Goal: Register for event/course

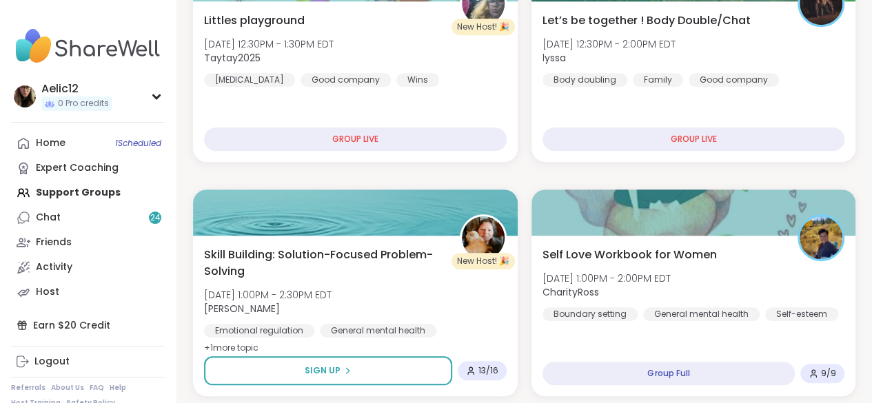
scroll to position [408, 0]
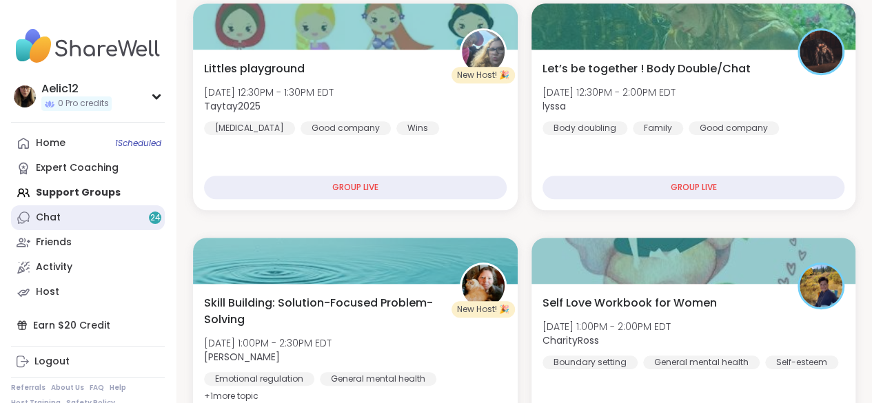
click at [153, 218] on span "24" at bounding box center [155, 218] width 10 height 12
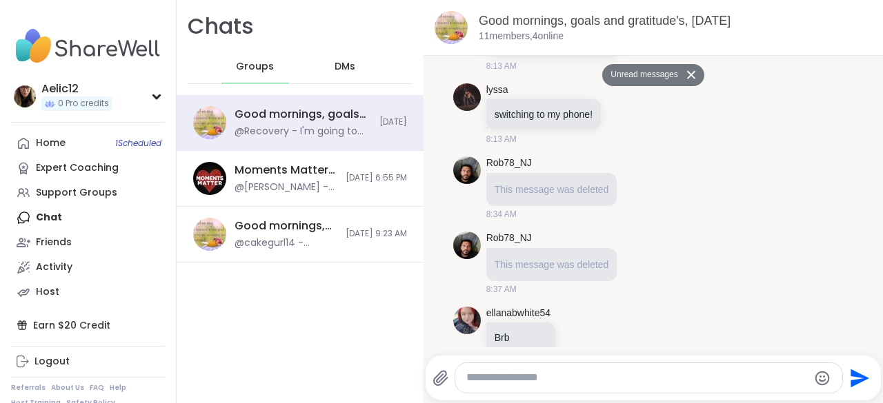
scroll to position [2911, 0]
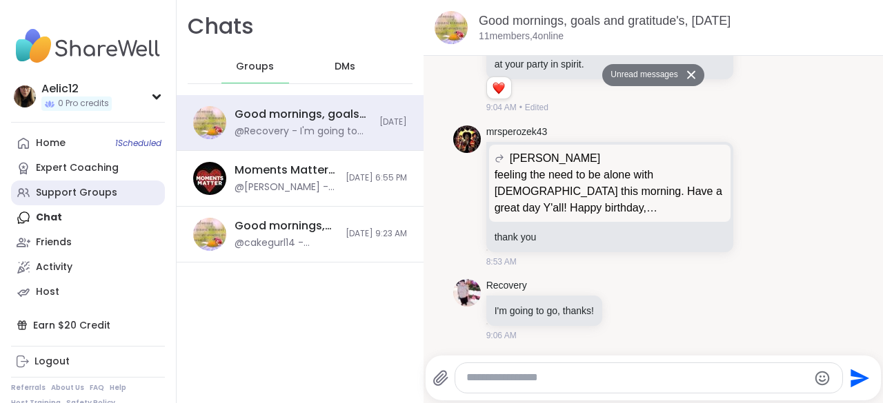
click at [124, 187] on link "Support Groups" at bounding box center [88, 193] width 154 height 25
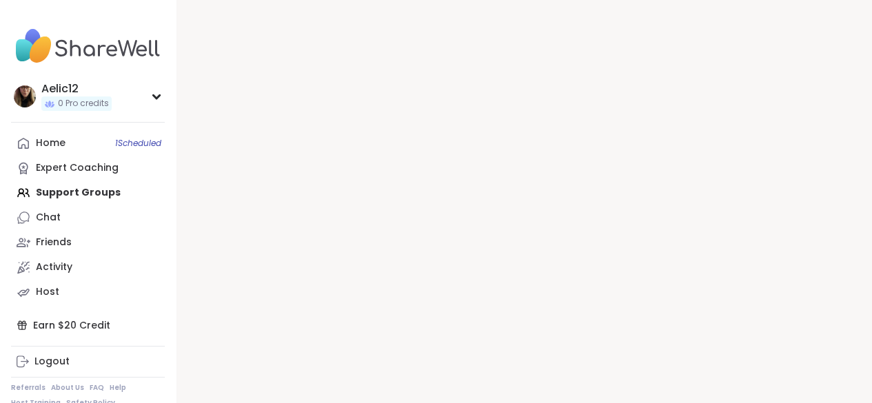
click at [124, 187] on div "Home 1 Scheduled Expert Coaching Support Groups Chat Friends Activity Host" at bounding box center [88, 218] width 154 height 174
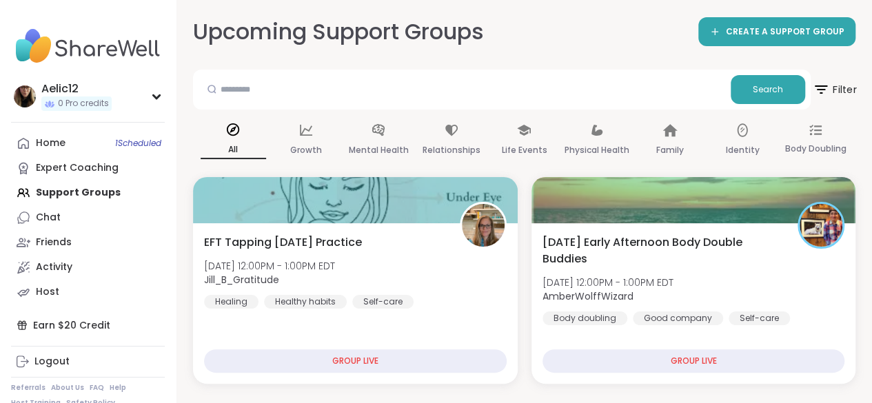
click at [836, 85] on span "Filter" at bounding box center [834, 89] width 44 height 34
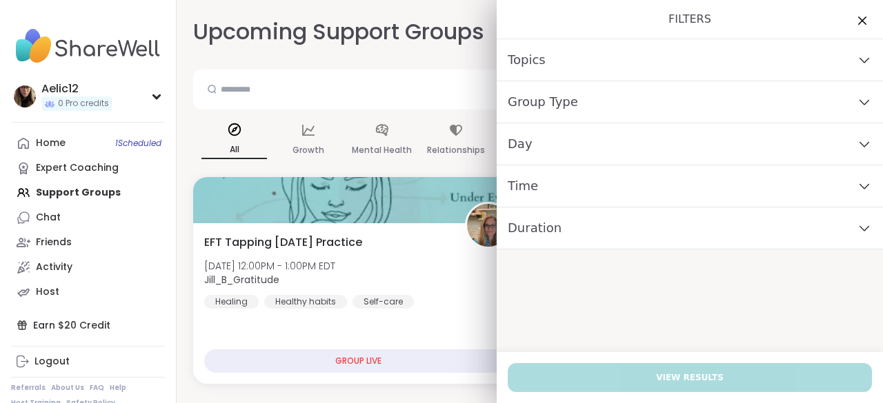
click at [686, 147] on div "Day" at bounding box center [689, 144] width 386 height 42
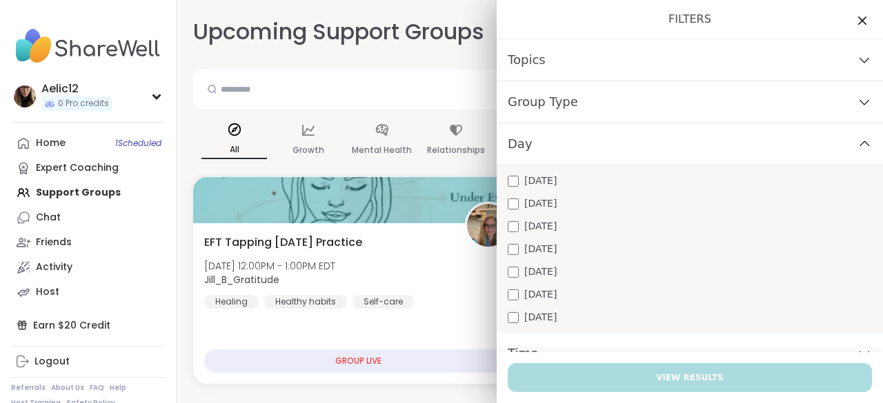
click at [686, 147] on div "Day" at bounding box center [689, 144] width 386 height 42
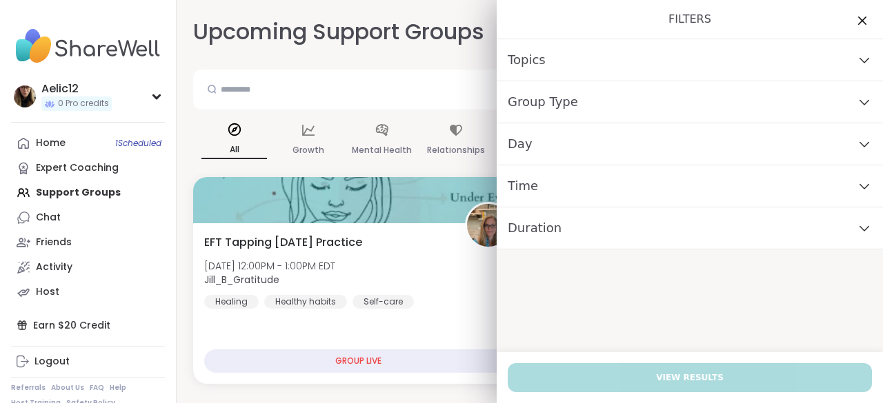
click at [686, 147] on div "Day" at bounding box center [689, 144] width 386 height 42
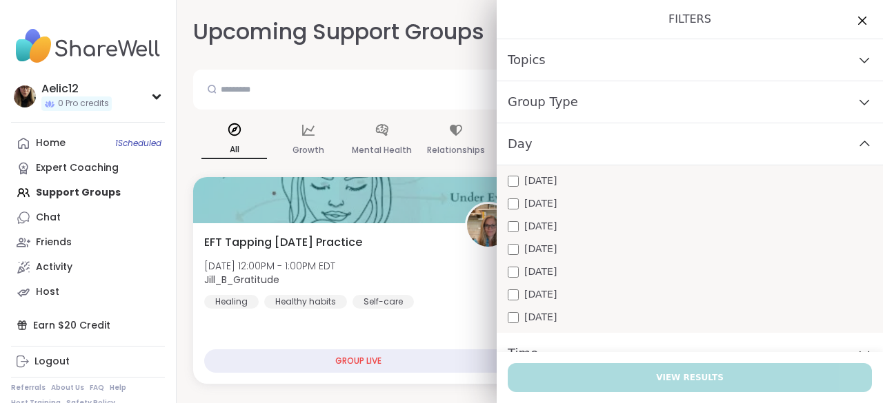
click at [563, 297] on div "[DATE]" at bounding box center [689, 295] width 364 height 14
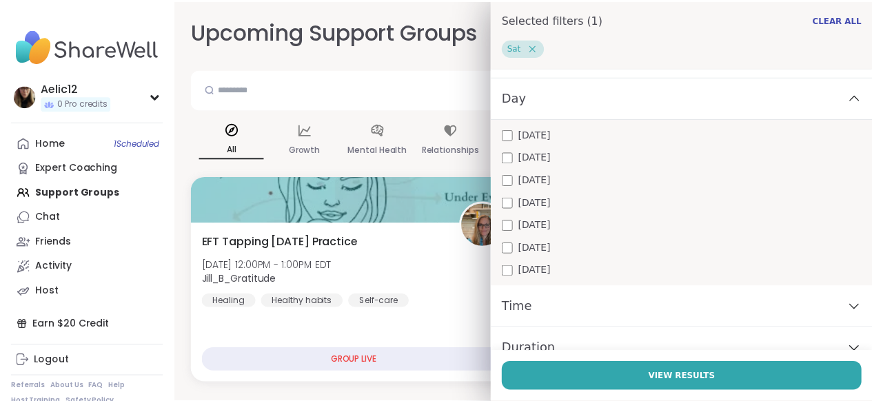
scroll to position [131, 0]
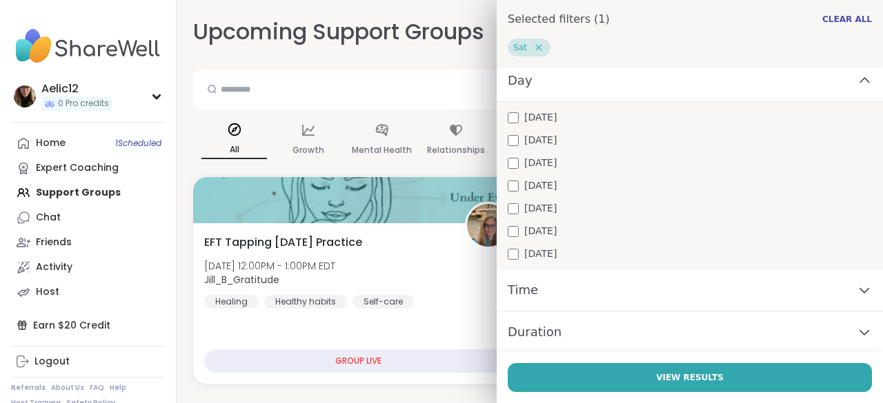
click at [809, 272] on div "Time" at bounding box center [689, 291] width 386 height 42
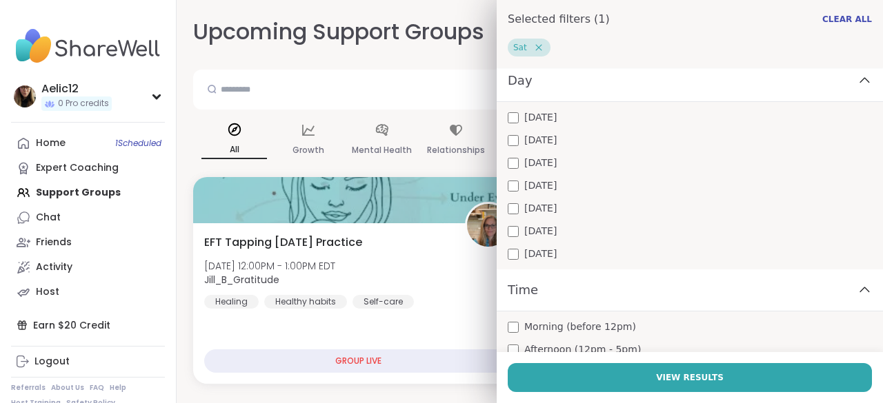
click at [651, 329] on div "Morning (before 12pm)" at bounding box center [689, 327] width 364 height 14
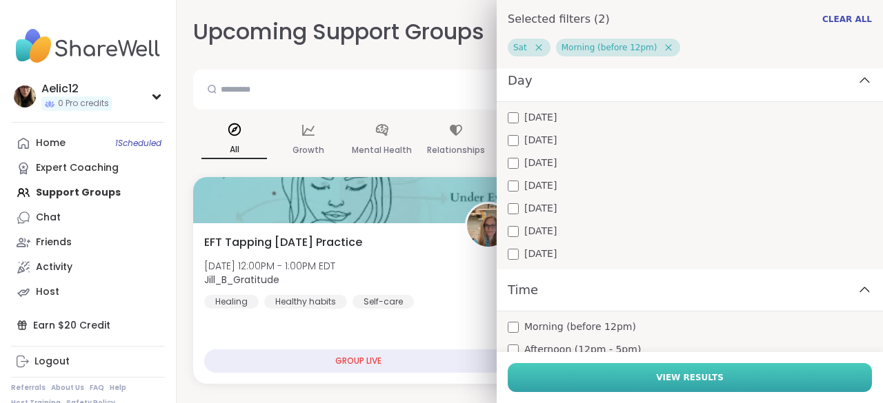
click at [658, 379] on span "View Results" at bounding box center [690, 378] width 68 height 12
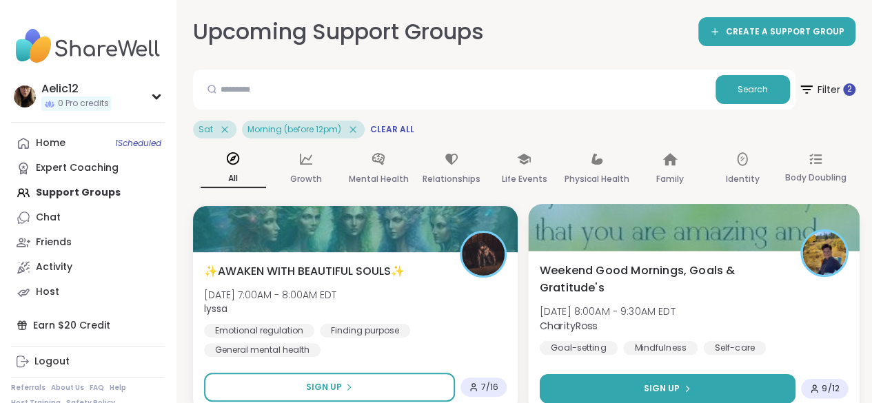
click at [695, 396] on button "Sign Up" at bounding box center [667, 389] width 256 height 30
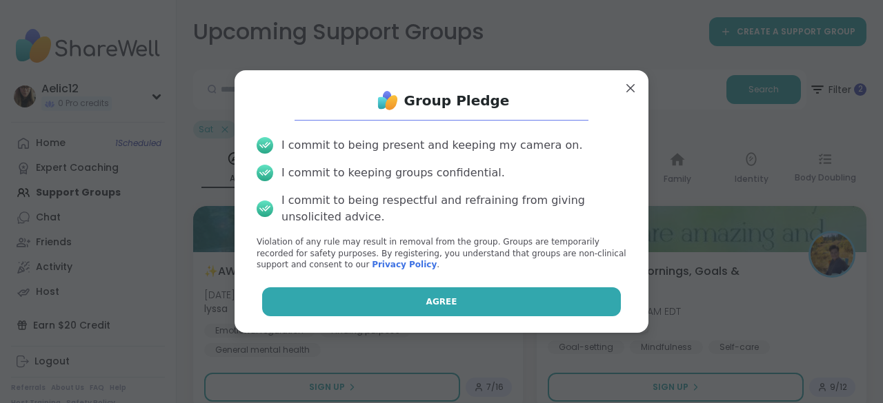
click at [546, 292] on button "Agree" at bounding box center [441, 302] width 359 height 29
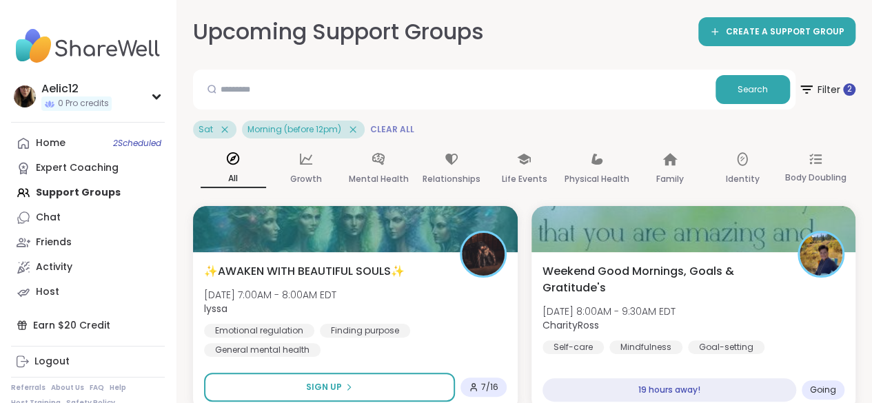
click at [382, 130] on span "Clear All" at bounding box center [392, 129] width 44 height 11
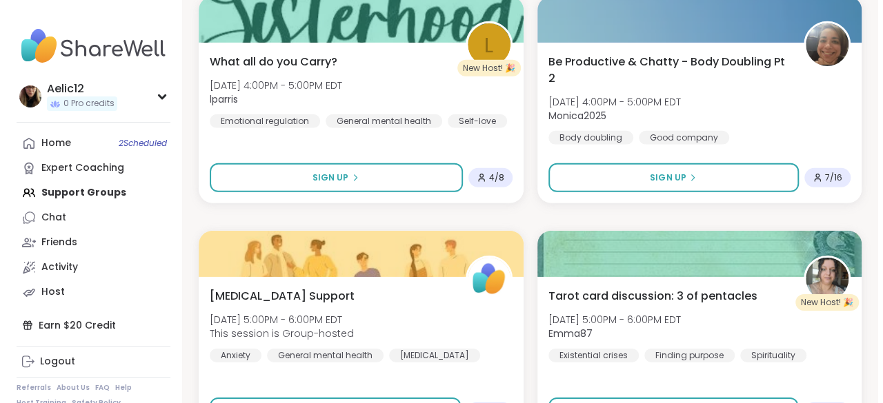
scroll to position [2050, 0]
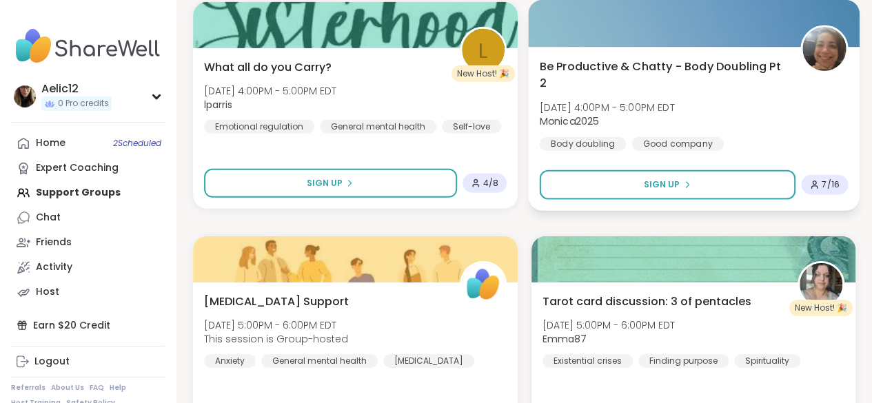
click at [824, 181] on span "7 / 16" at bounding box center [831, 184] width 18 height 11
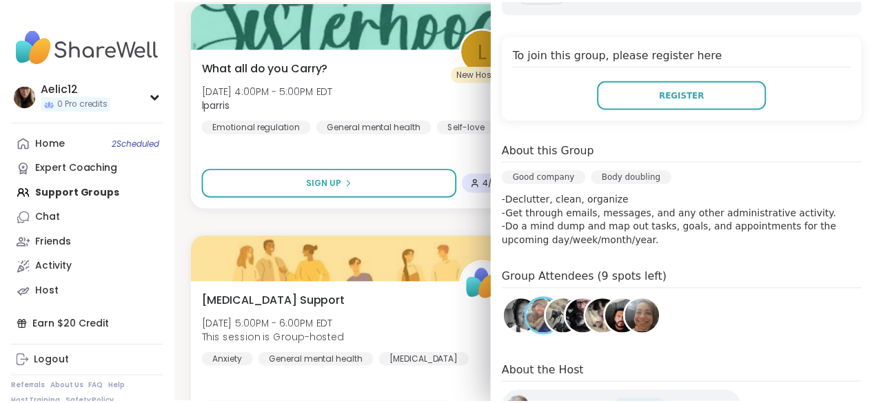
scroll to position [281, 0]
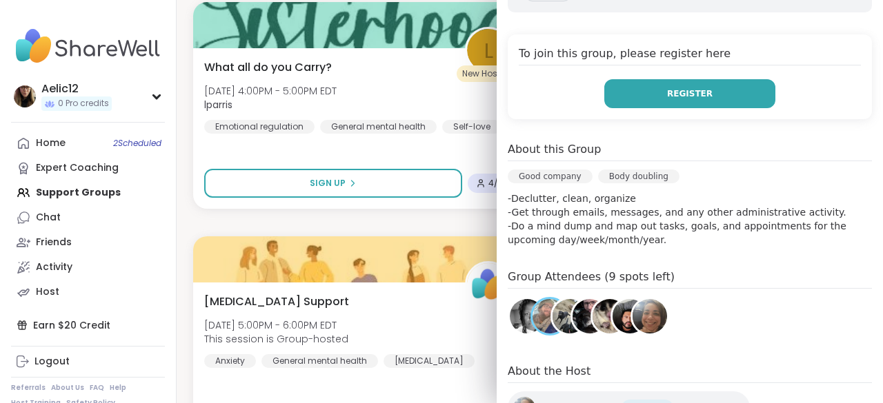
click at [756, 88] on button "Register" at bounding box center [689, 93] width 171 height 29
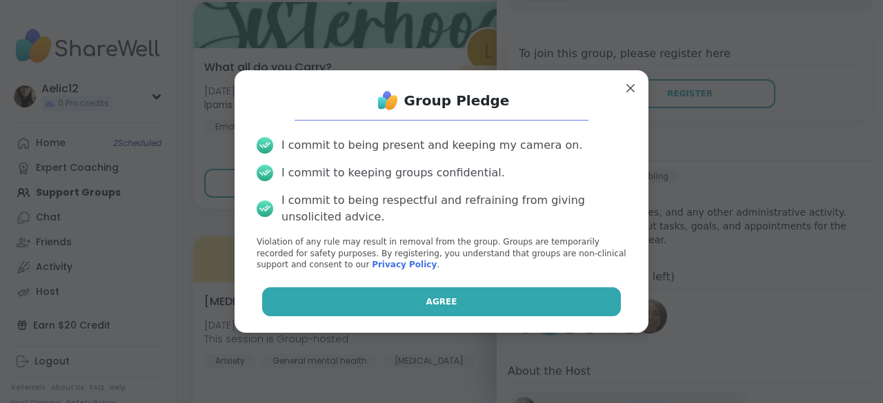
click at [489, 308] on button "Agree" at bounding box center [441, 302] width 359 height 29
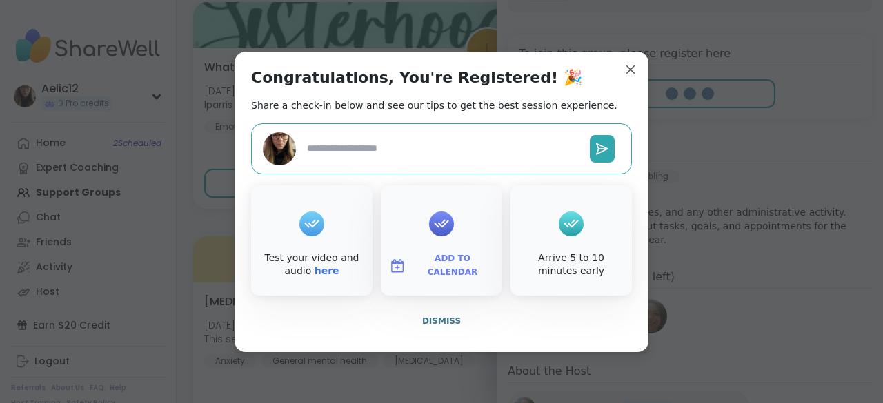
type textarea "*"
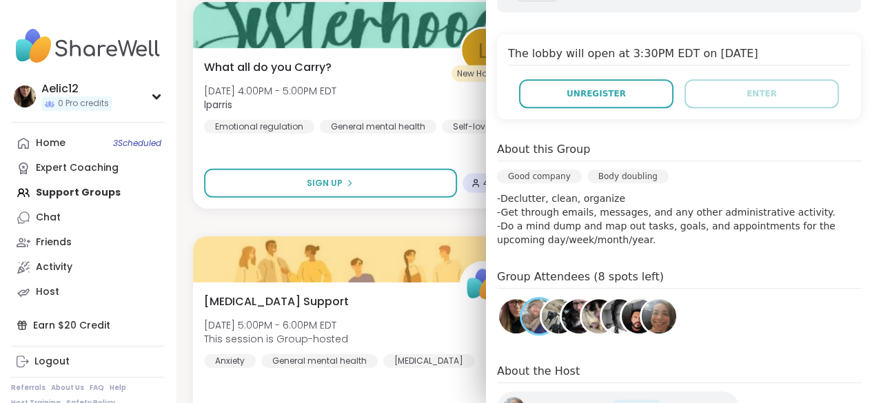
scroll to position [2050, 0]
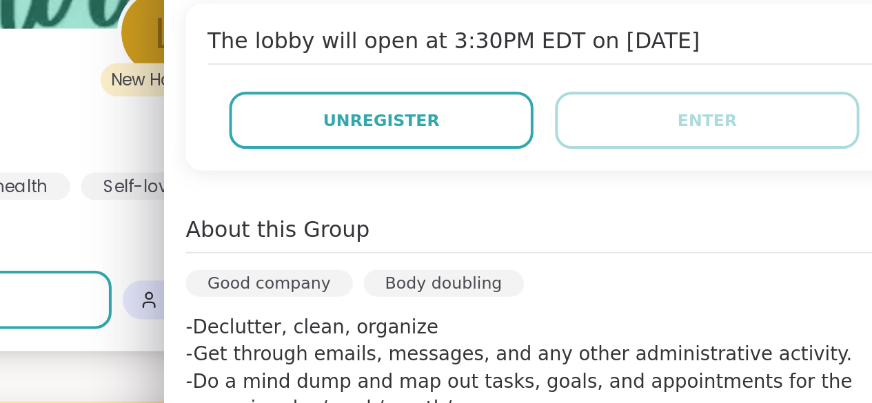
click at [474, 148] on div "What all do you Carry? [DATE] 4:00PM - 5:00PM EDT lparris Emotional regulation …" at bounding box center [355, 129] width 331 height 164
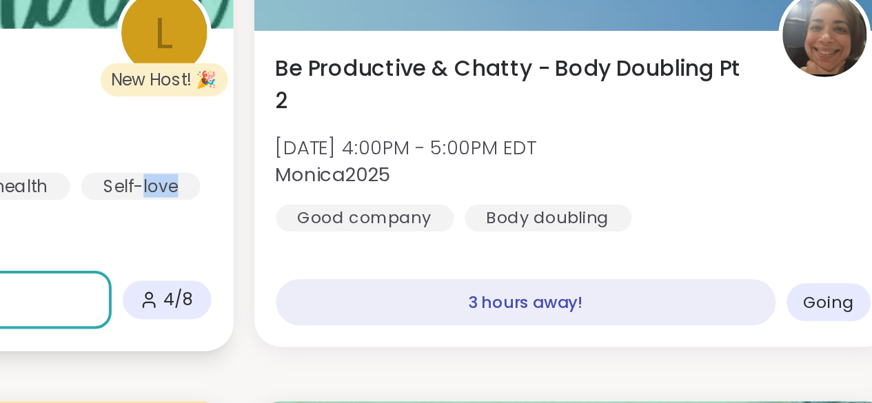
click at [474, 148] on div "What all do you Carry? [DATE] 4:00PM - 5:00PM EDT lparris Emotional regulation …" at bounding box center [355, 129] width 331 height 164
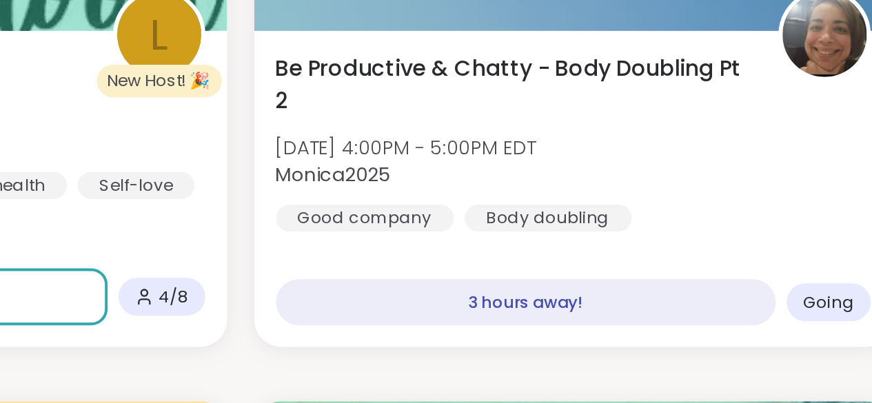
click at [434, 236] on div at bounding box center [355, 259] width 325 height 46
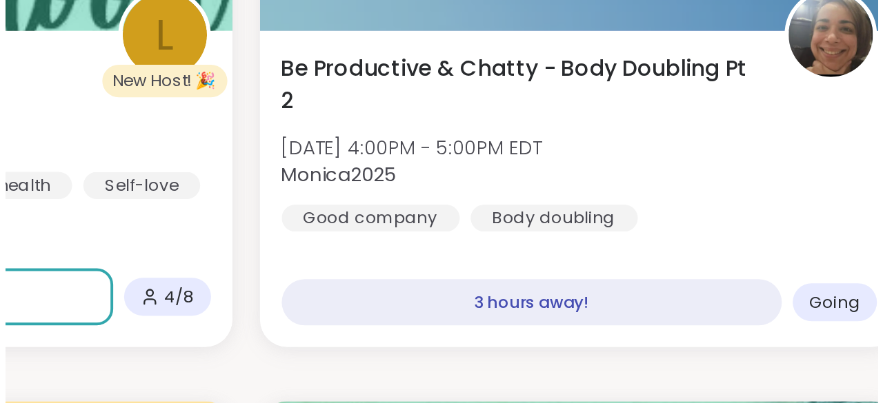
scroll to position [2050, 0]
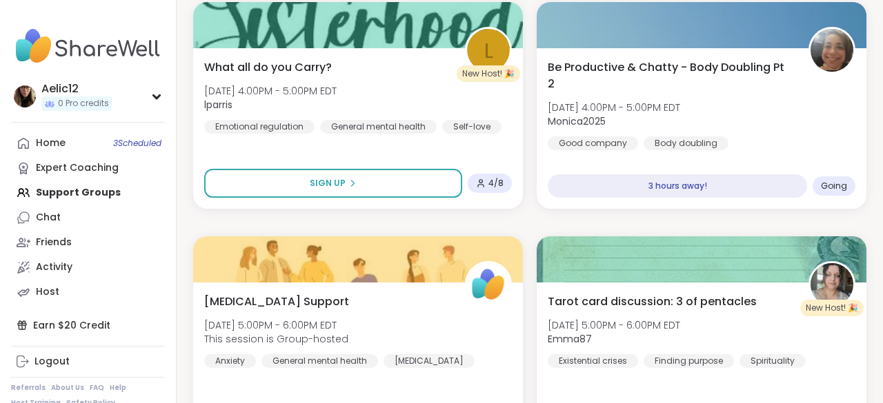
drag, startPoint x: 434, startPoint y: 235, endPoint x: 63, endPoint y: 399, distance: 406.2
click at [66, 399] on link "Safety Policy" at bounding box center [90, 404] width 49 height 10
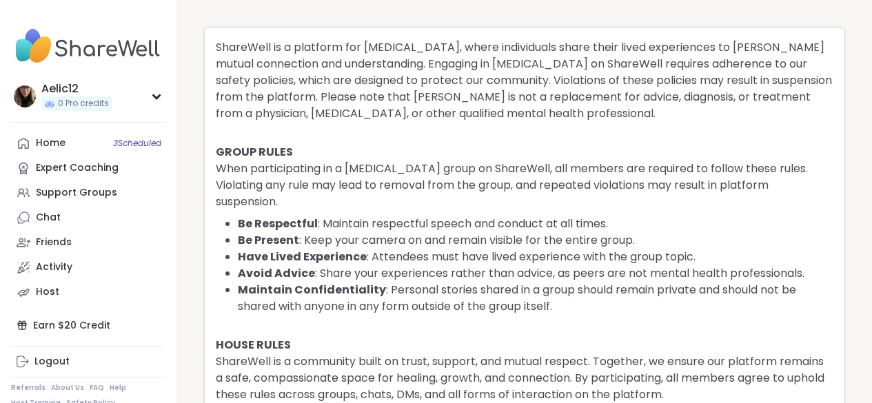
click at [130, 143] on span "3 Scheduled" at bounding box center [137, 143] width 48 height 11
